Goal: Information Seeking & Learning: Learn about a topic

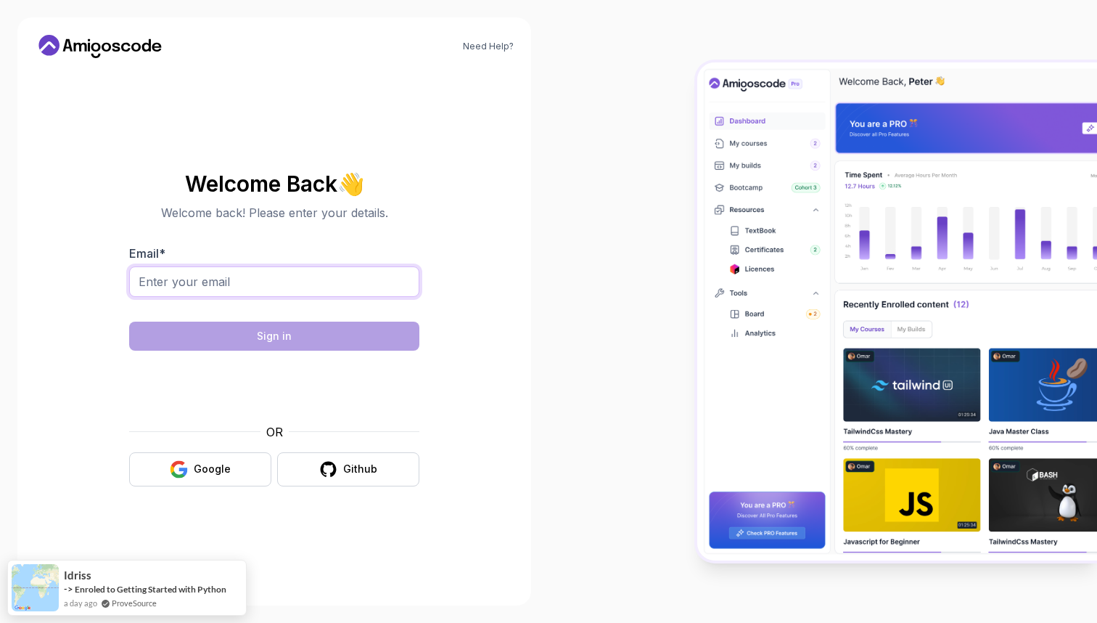
click at [277, 286] on input "Email *" at bounding box center [274, 281] width 290 height 30
type input "[EMAIL_ADDRESS][DOMAIN_NAME]"
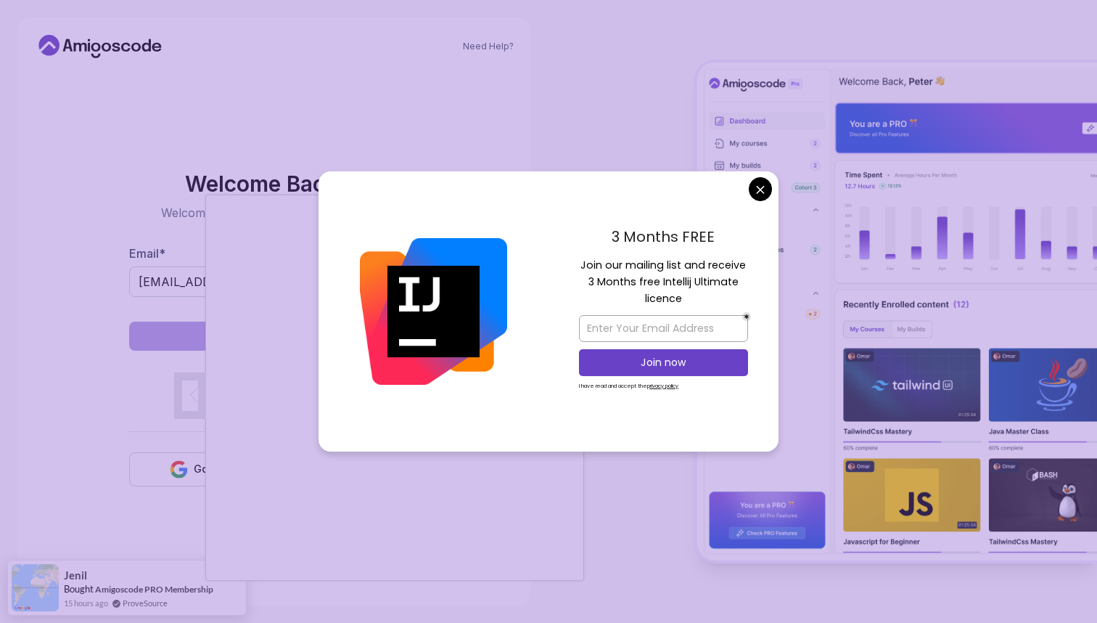
click at [756, 189] on body "Need Help? Welcome Back 👋 Welcome back! Please enter your details. Email * [EMA…" at bounding box center [548, 311] width 1097 height 623
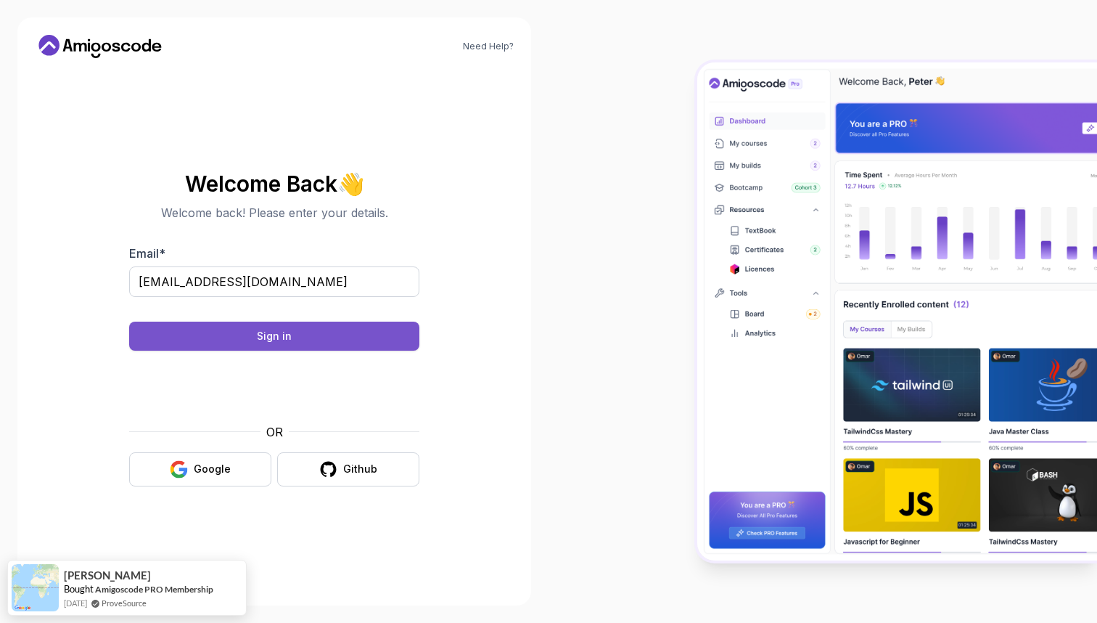
click at [276, 335] on div "Sign in" at bounding box center [274, 336] width 35 height 15
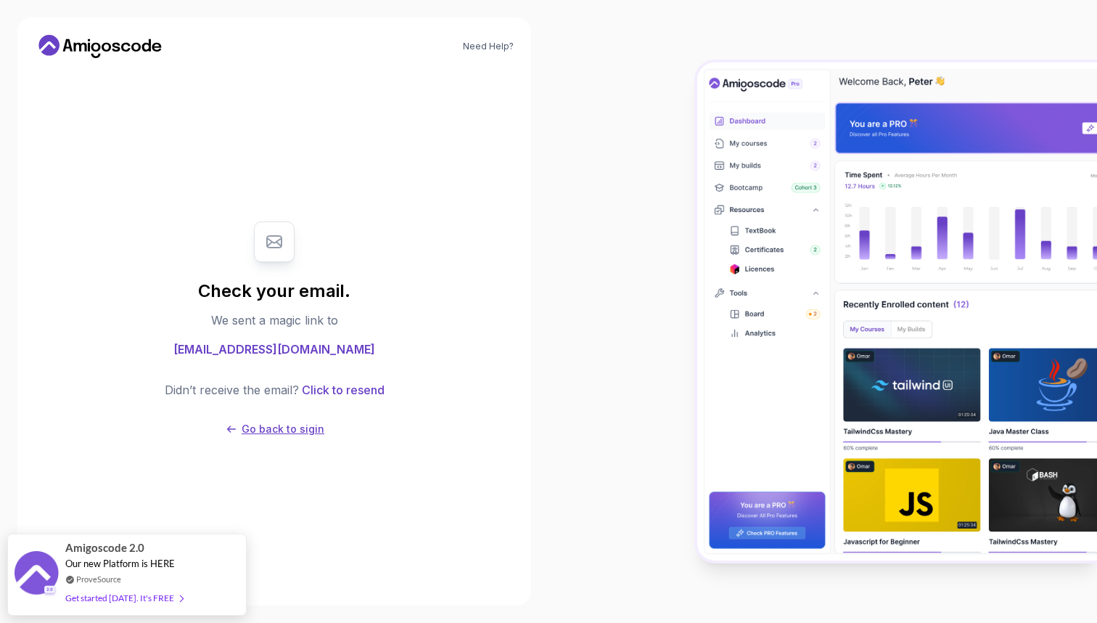
click at [282, 430] on p "Go back to sigin" at bounding box center [283, 429] width 83 height 15
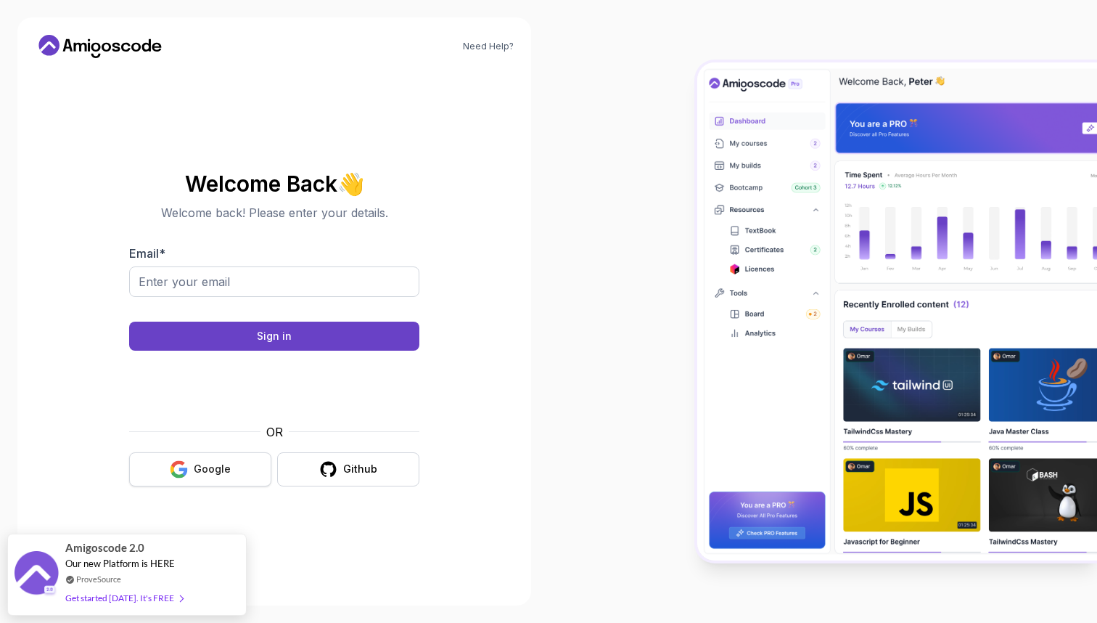
click at [208, 465] on div "Google" at bounding box center [212, 469] width 37 height 15
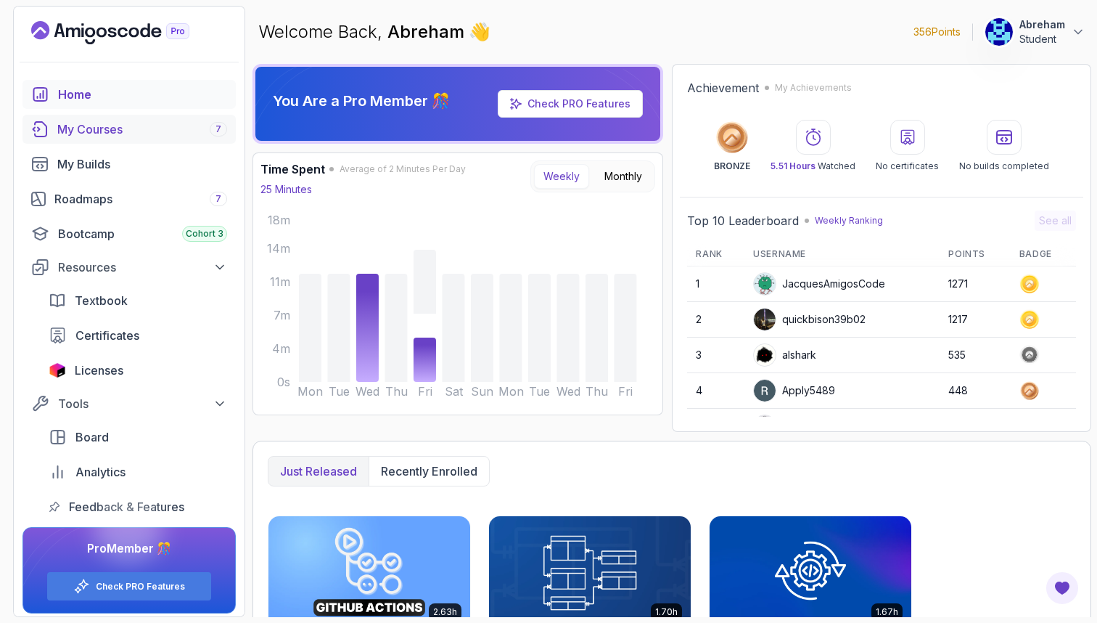
click at [107, 127] on div "My Courses 7" at bounding box center [142, 128] width 170 height 17
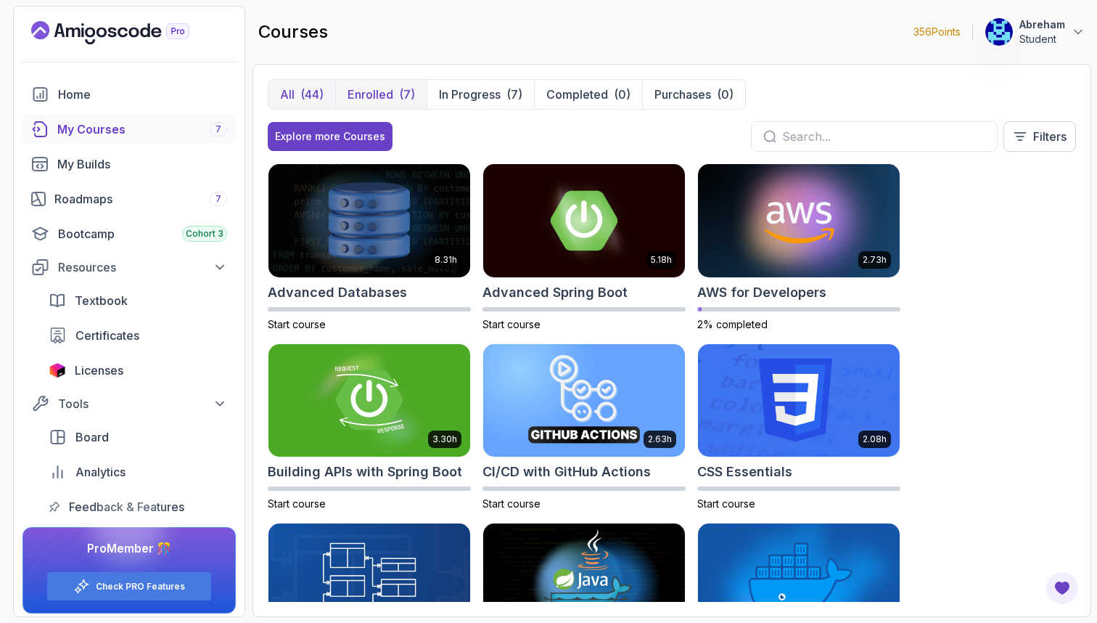
click at [383, 89] on p "Enrolled" at bounding box center [371, 94] width 46 height 17
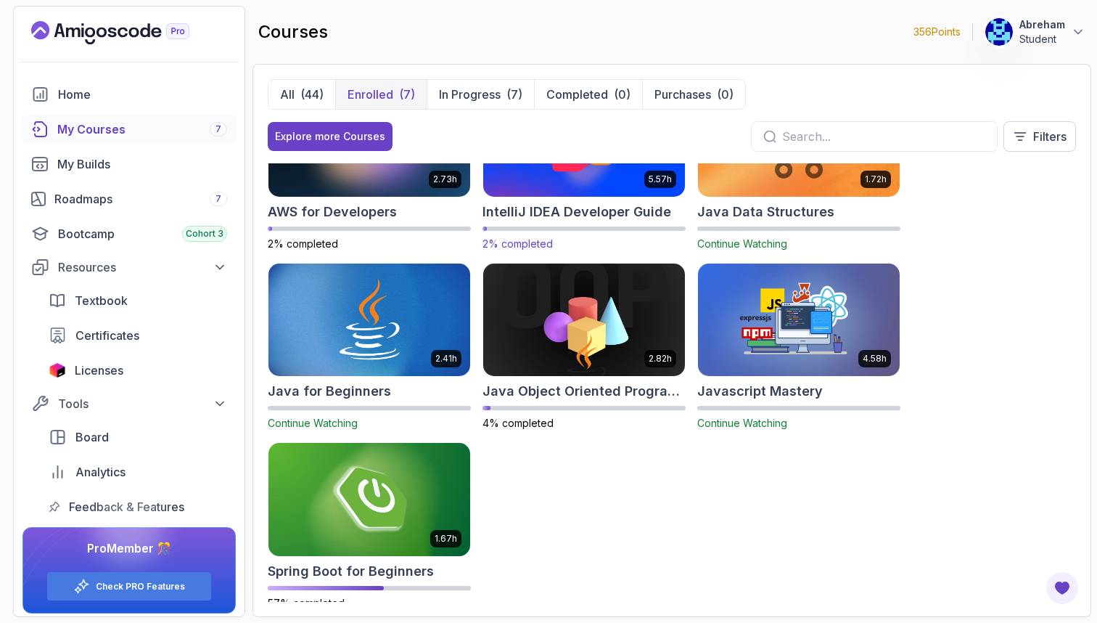
scroll to position [106, 0]
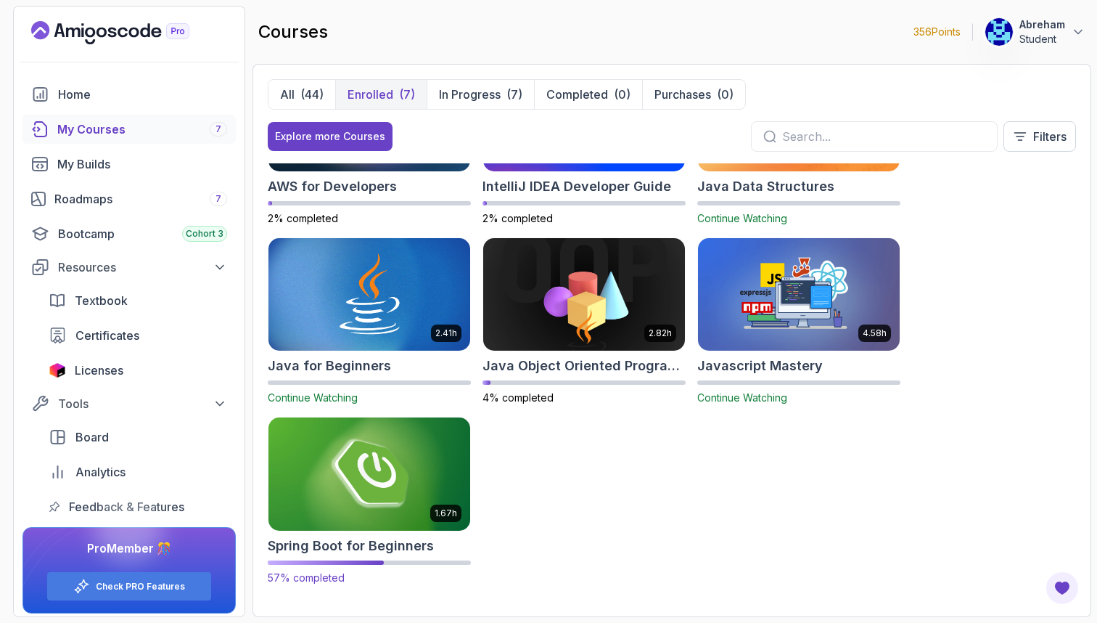
click at [363, 498] on img at bounding box center [369, 473] width 212 height 118
